Goal: Transaction & Acquisition: Book appointment/travel/reservation

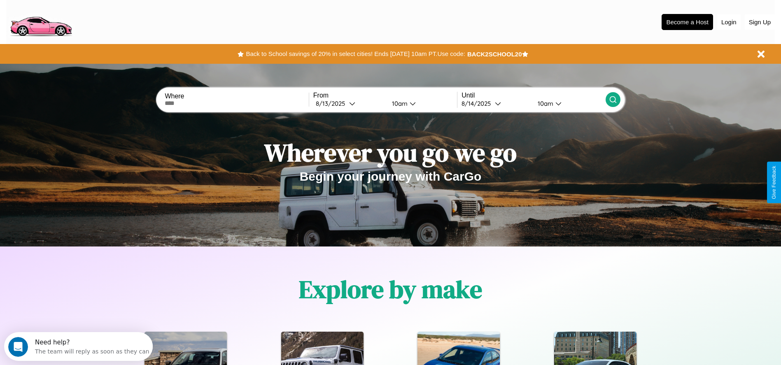
scroll to position [171, 0]
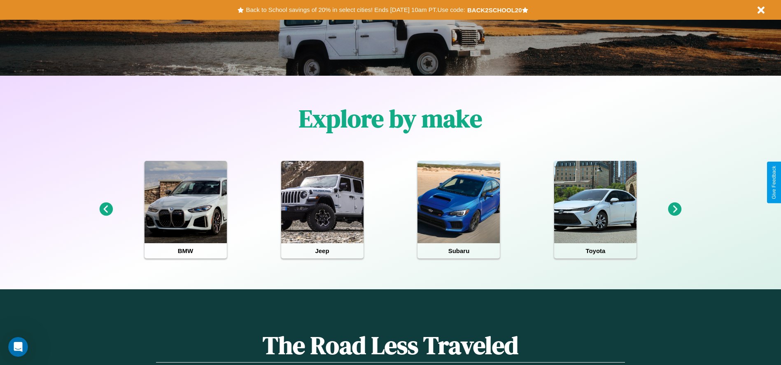
click at [675, 210] on icon at bounding box center [676, 210] width 14 height 14
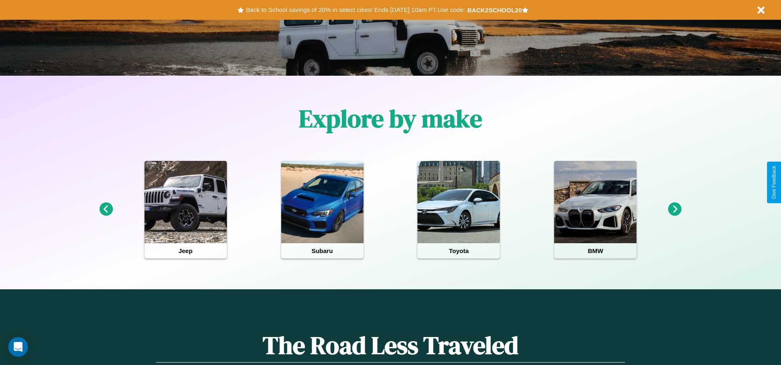
click at [675, 210] on icon at bounding box center [676, 210] width 14 height 14
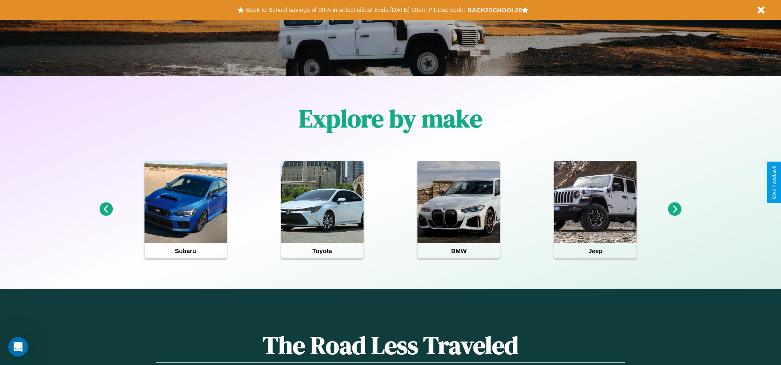
click at [675, 210] on icon at bounding box center [676, 210] width 14 height 14
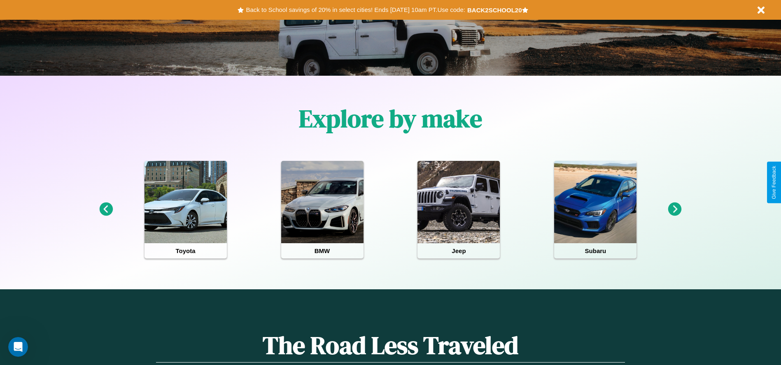
click at [675, 210] on icon at bounding box center [676, 210] width 14 height 14
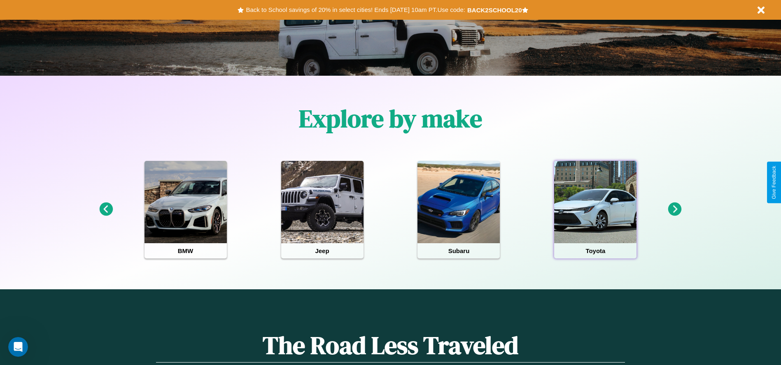
click at [596, 210] on div at bounding box center [595, 202] width 82 height 82
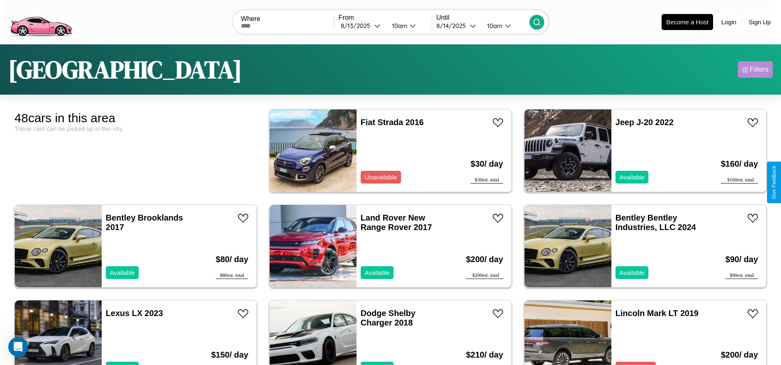
click at [755, 70] on div "Filters" at bounding box center [759, 69] width 19 height 8
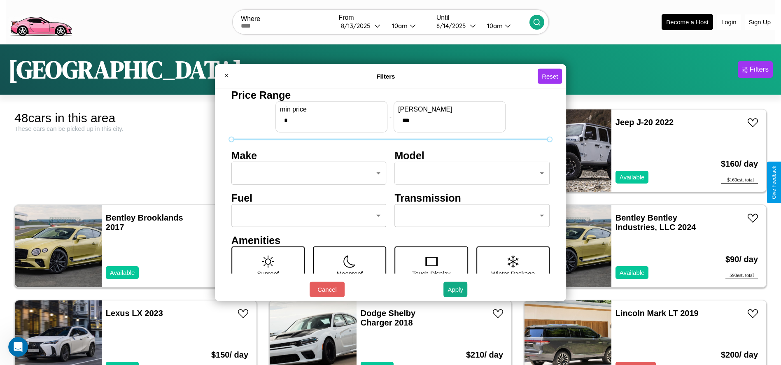
click at [306, 173] on body "CarGo Where From [DATE] 10am Until [DATE] 10am Become a Host Login Sign Up Dall…" at bounding box center [390, 208] width 781 height 416
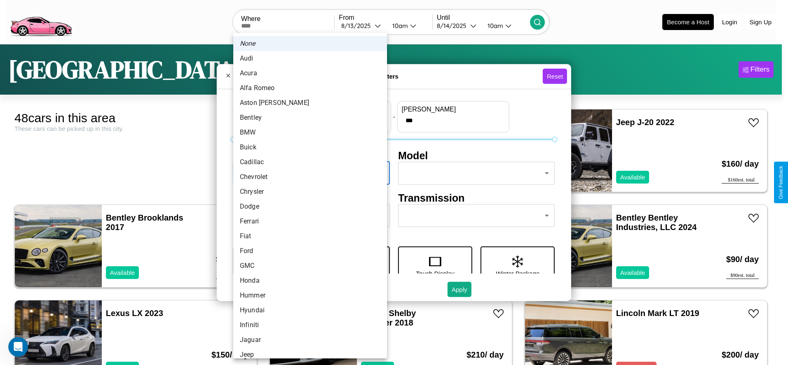
scroll to position [41, 0]
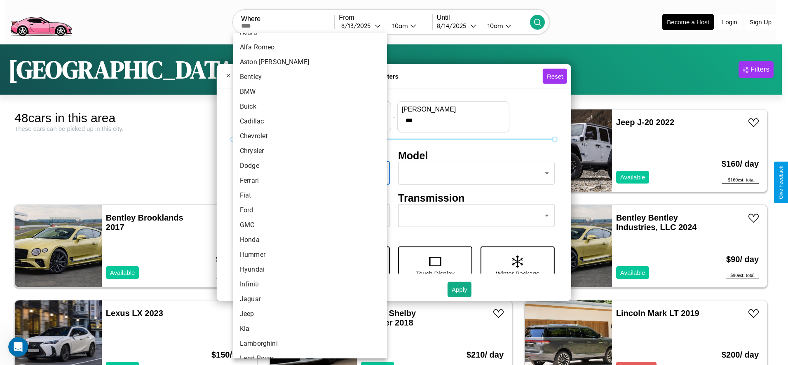
click at [307, 196] on li "Fiat" at bounding box center [310, 195] width 154 height 15
type input "****"
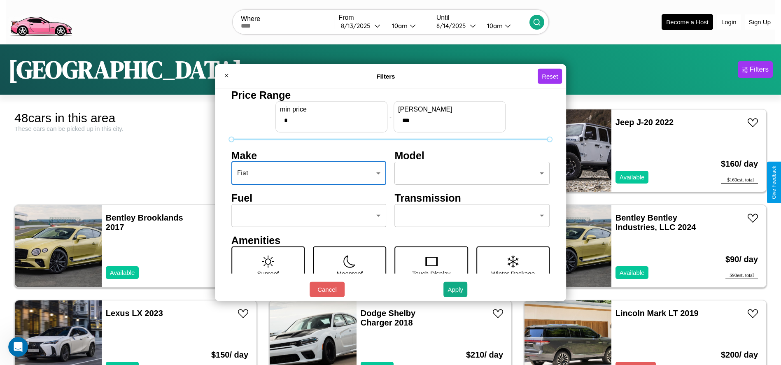
click at [468, 173] on body "CarGo Where From [DATE] 10am Until [DATE] 10am Become a Host Login Sign Up Dall…" at bounding box center [390, 208] width 781 height 416
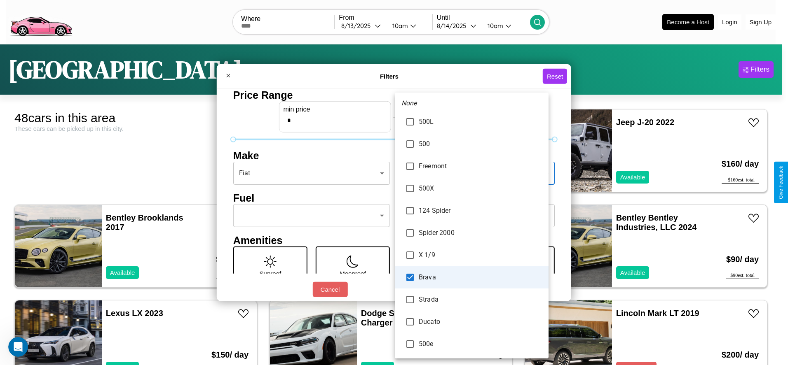
type input "*********"
click at [394, 182] on div at bounding box center [394, 182] width 788 height 365
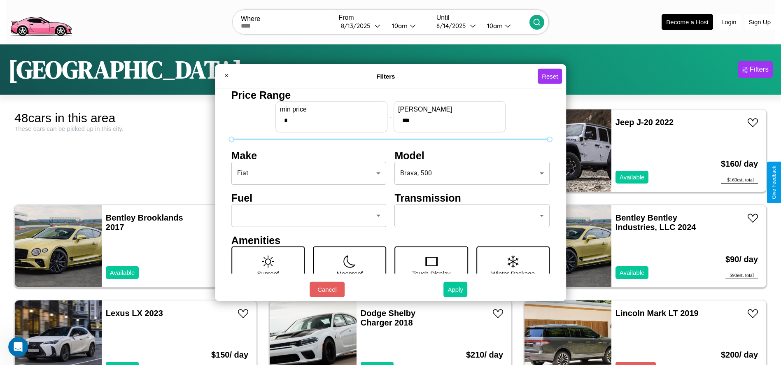
click at [456, 290] on button "Apply" at bounding box center [456, 289] width 24 height 15
